Goal: Task Accomplishment & Management: Manage account settings

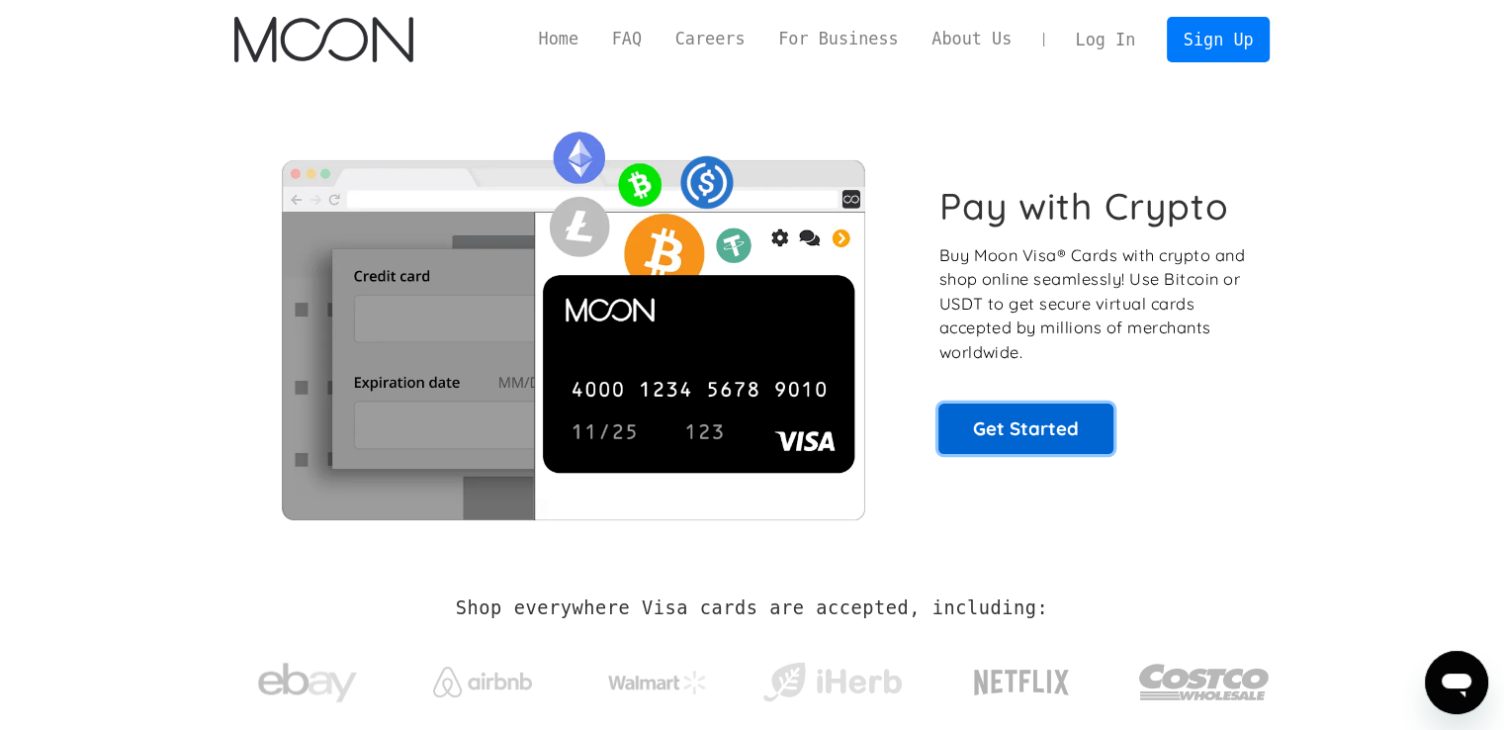
click at [1000, 440] on link "Get Started" at bounding box center [1025, 427] width 175 height 49
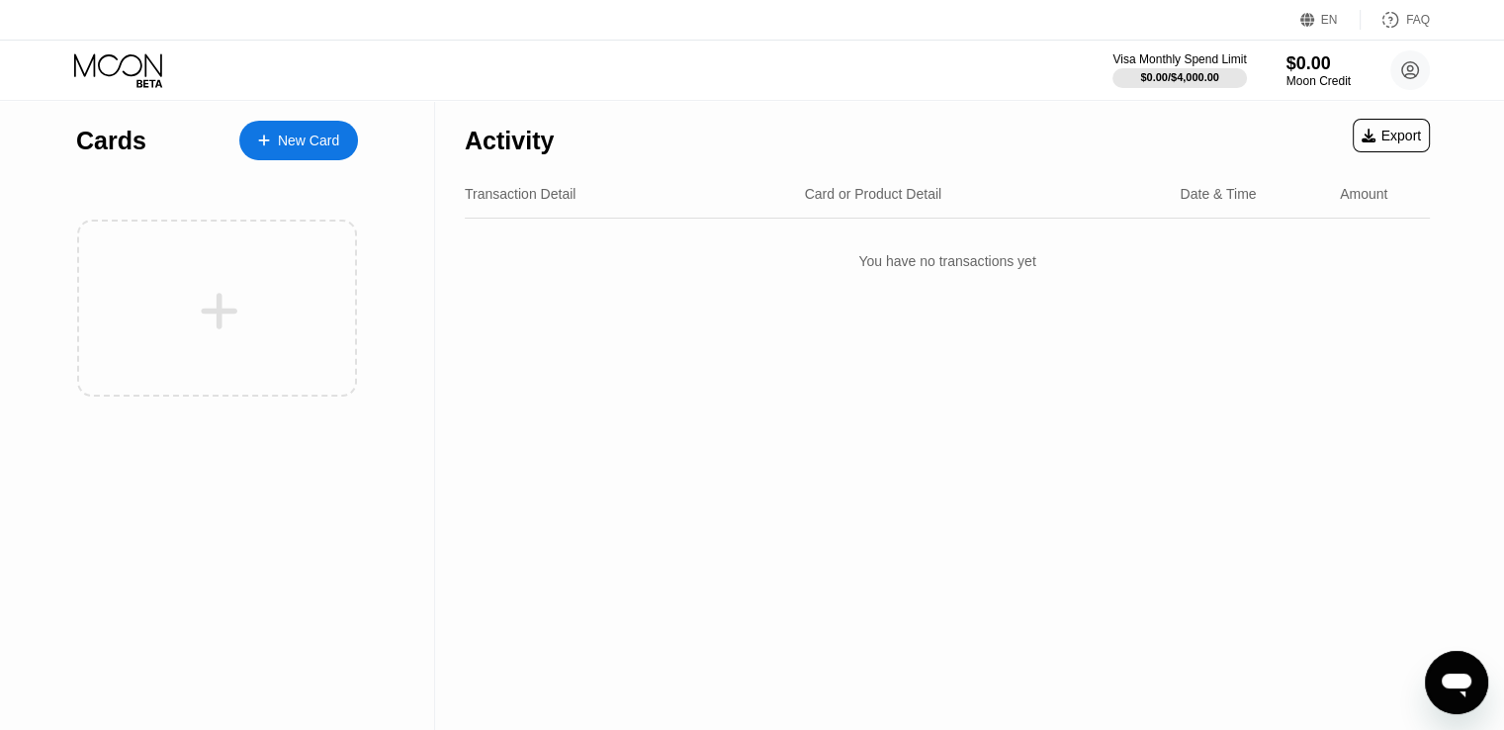
click at [298, 147] on div "New Card" at bounding box center [308, 141] width 61 height 17
